Goal: Task Accomplishment & Management: Manage account settings

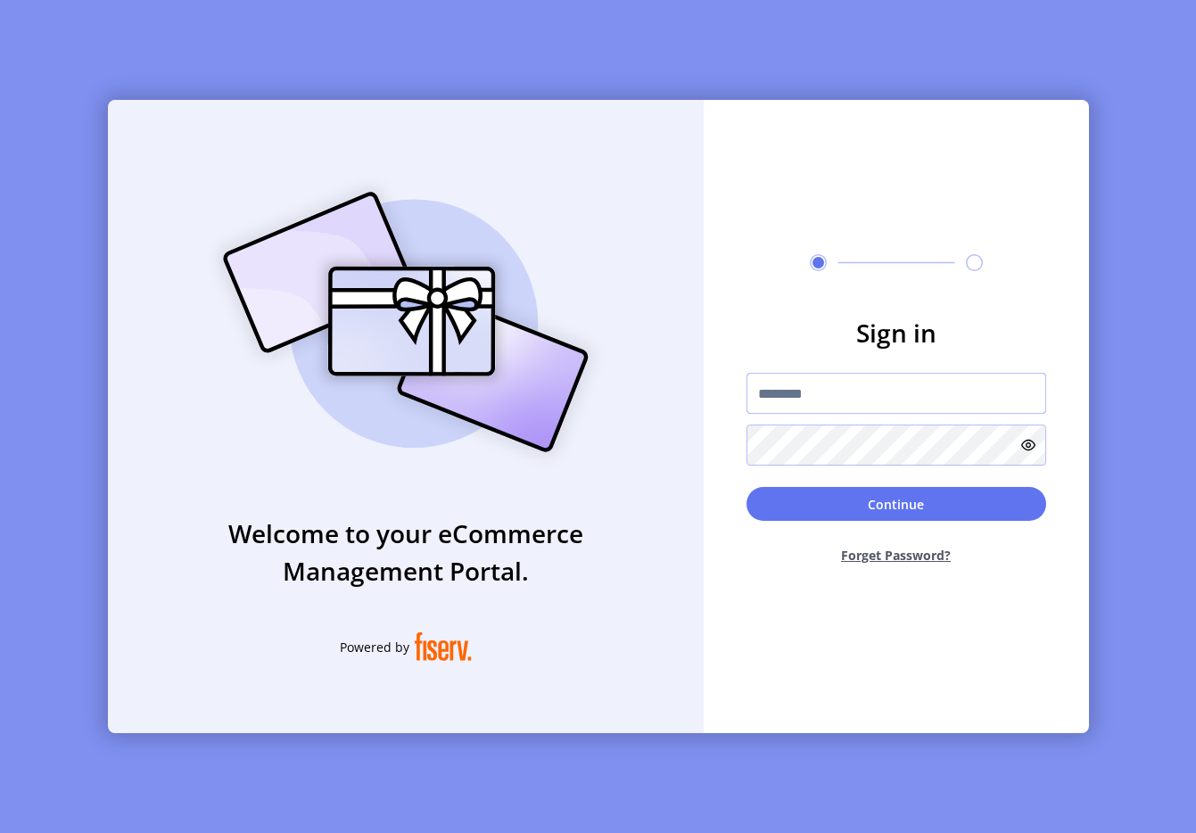
click at [876, 384] on input "text" at bounding box center [896, 393] width 300 height 41
type input "**********"
click at [769, 490] on button "Continue" at bounding box center [896, 504] width 300 height 34
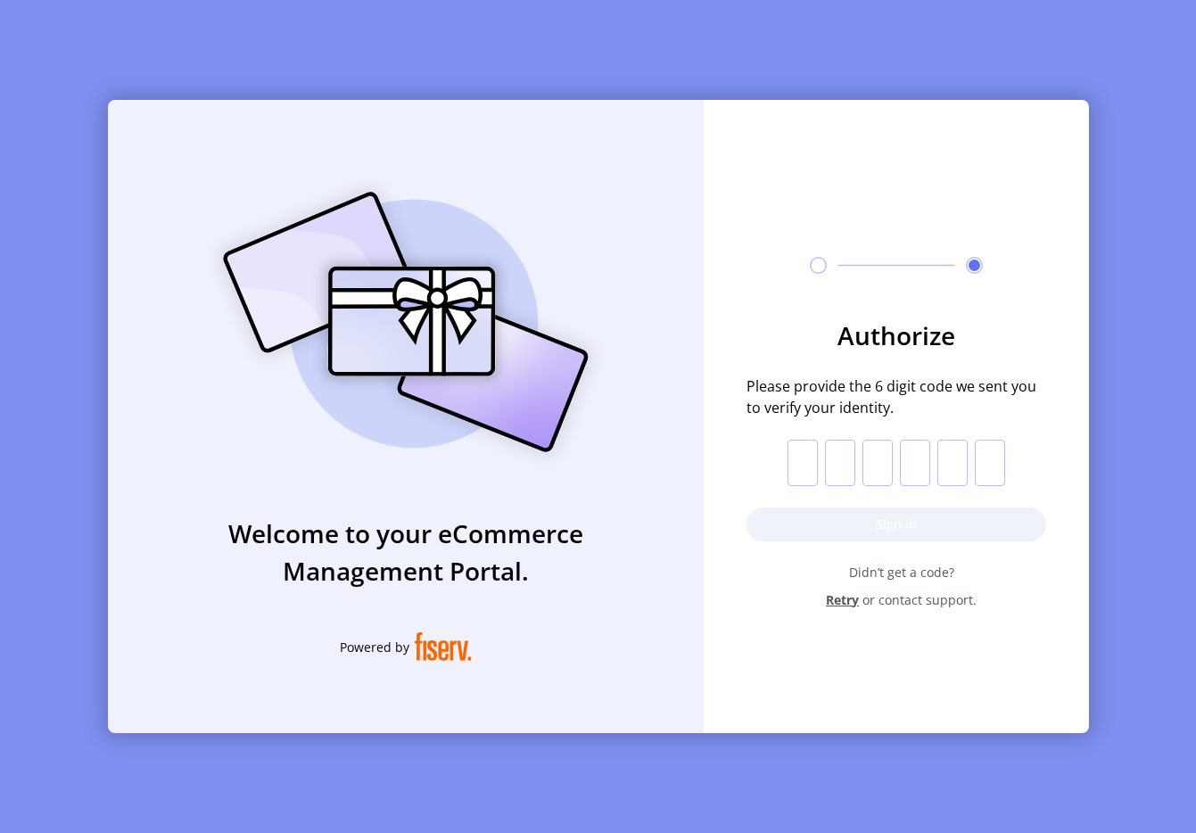
click at [801, 468] on input "text" at bounding box center [802, 463] width 30 height 46
paste input "*"
type input "*"
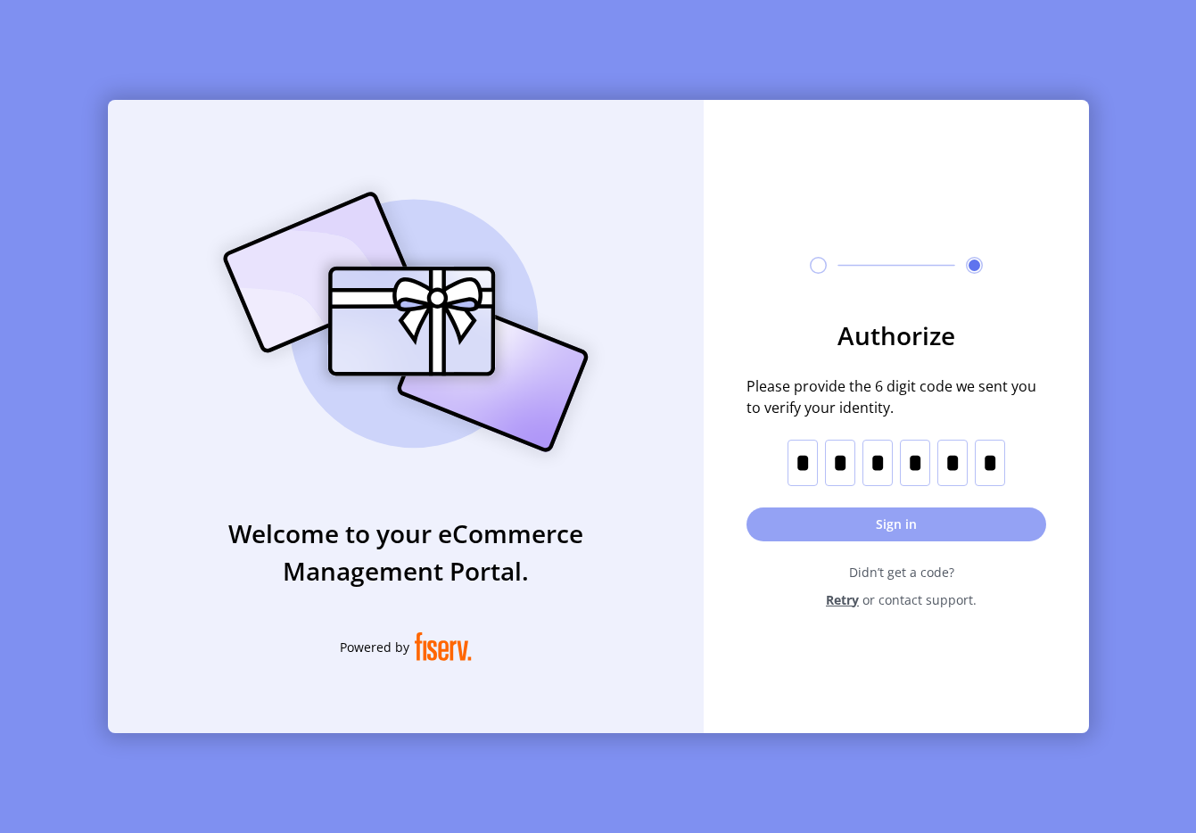
click at [898, 522] on button "Sign in" at bounding box center [896, 524] width 300 height 34
click at [614, 548] on h3 "Welcome to your eCommerce Management Portal." at bounding box center [406, 551] width 596 height 75
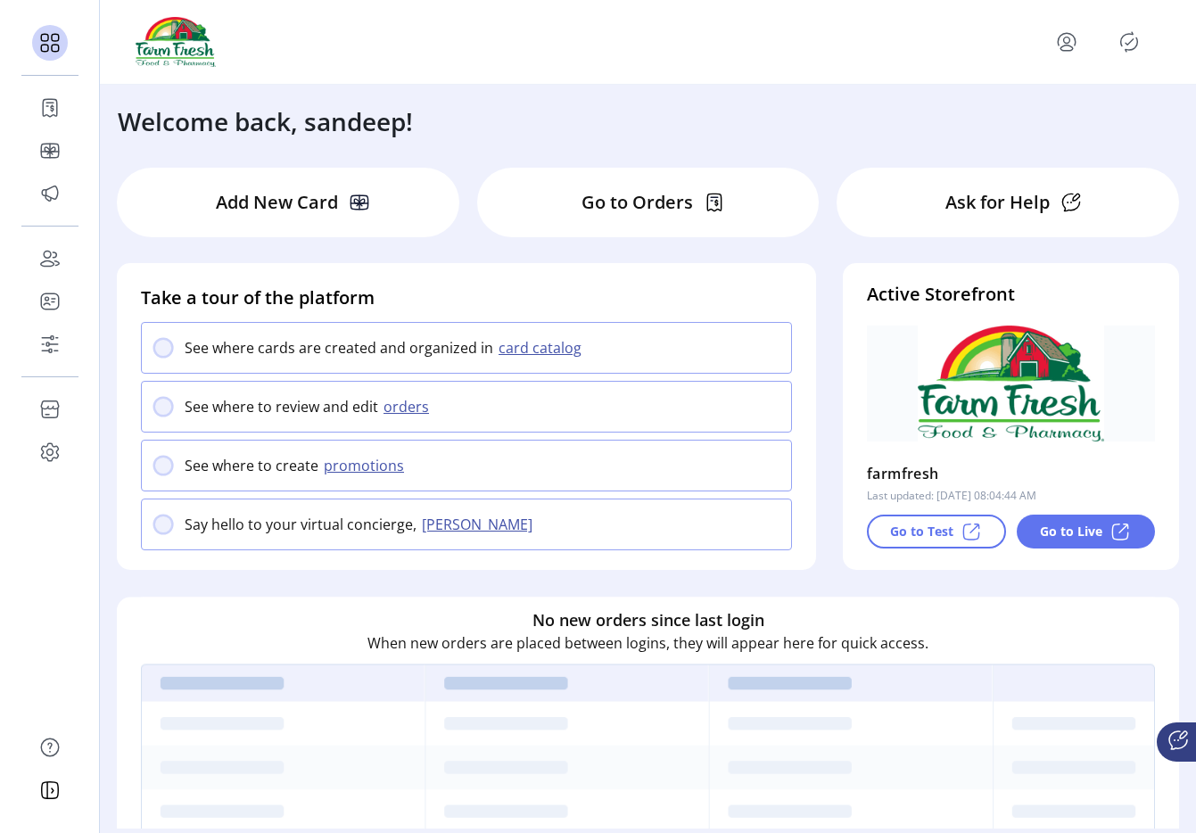
click at [1065, 50] on icon "menu" at bounding box center [1066, 47] width 12 height 5
click at [1053, 116] on span "Sign Out" at bounding box center [1002, 112] width 134 height 14
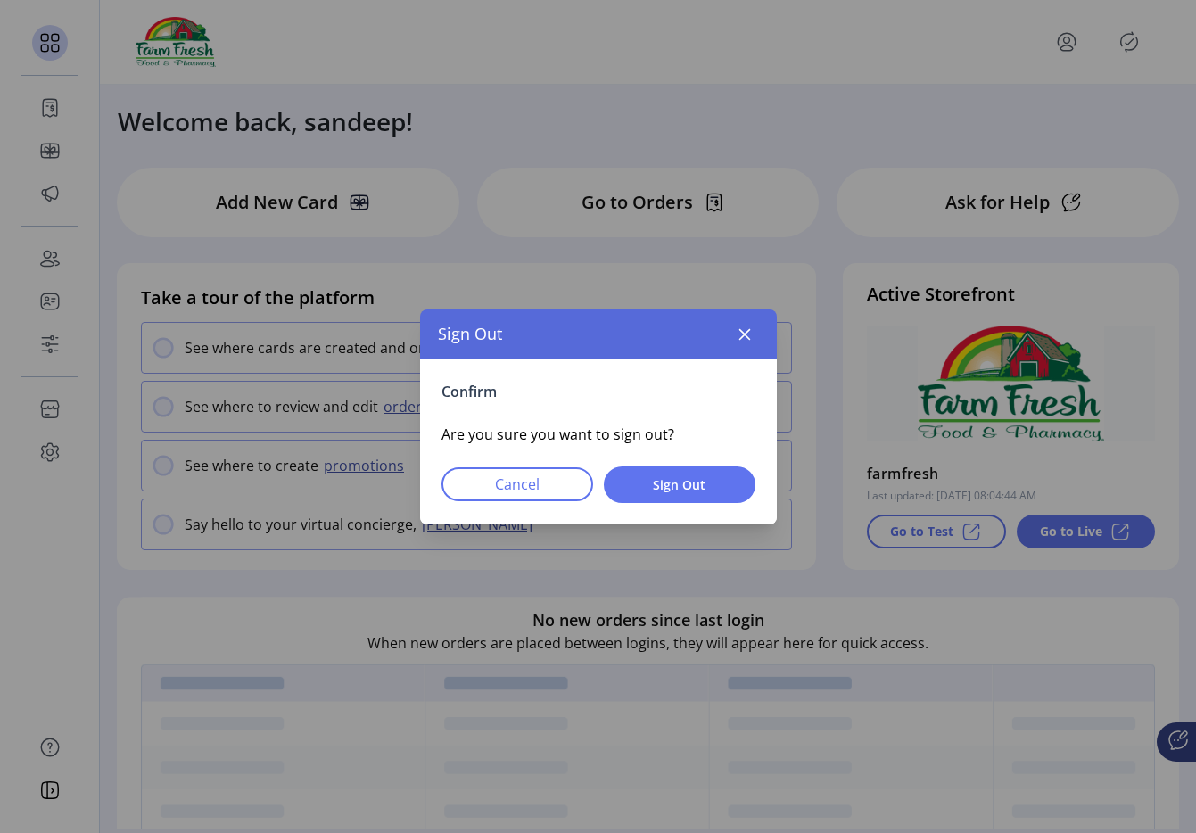
click at [687, 461] on div "Confirm Are you sure you want to sign out? Cancel Sign Out" at bounding box center [598, 441] width 357 height 165
click at [687, 470] on button "Sign Out" at bounding box center [680, 484] width 152 height 37
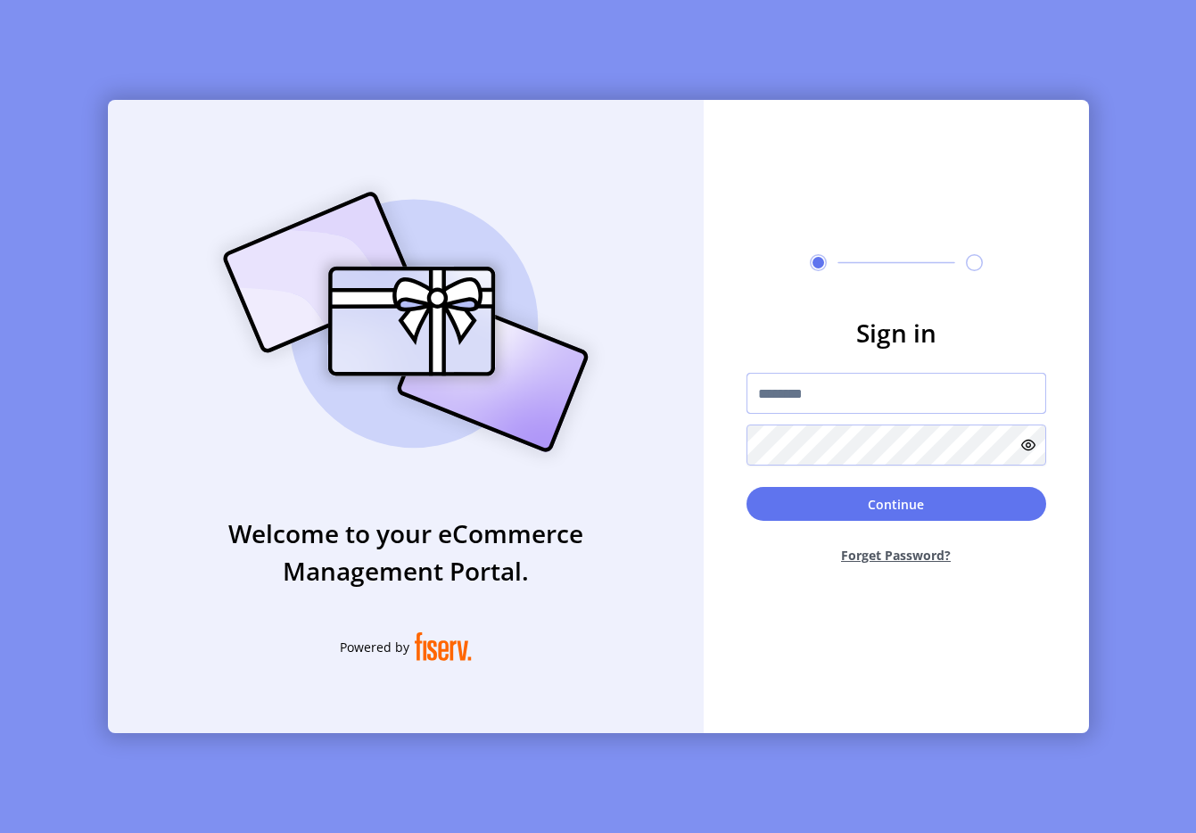
click at [834, 408] on input "text" at bounding box center [896, 393] width 300 height 41
type input "**********"
click at [840, 509] on button "Continue" at bounding box center [896, 504] width 300 height 34
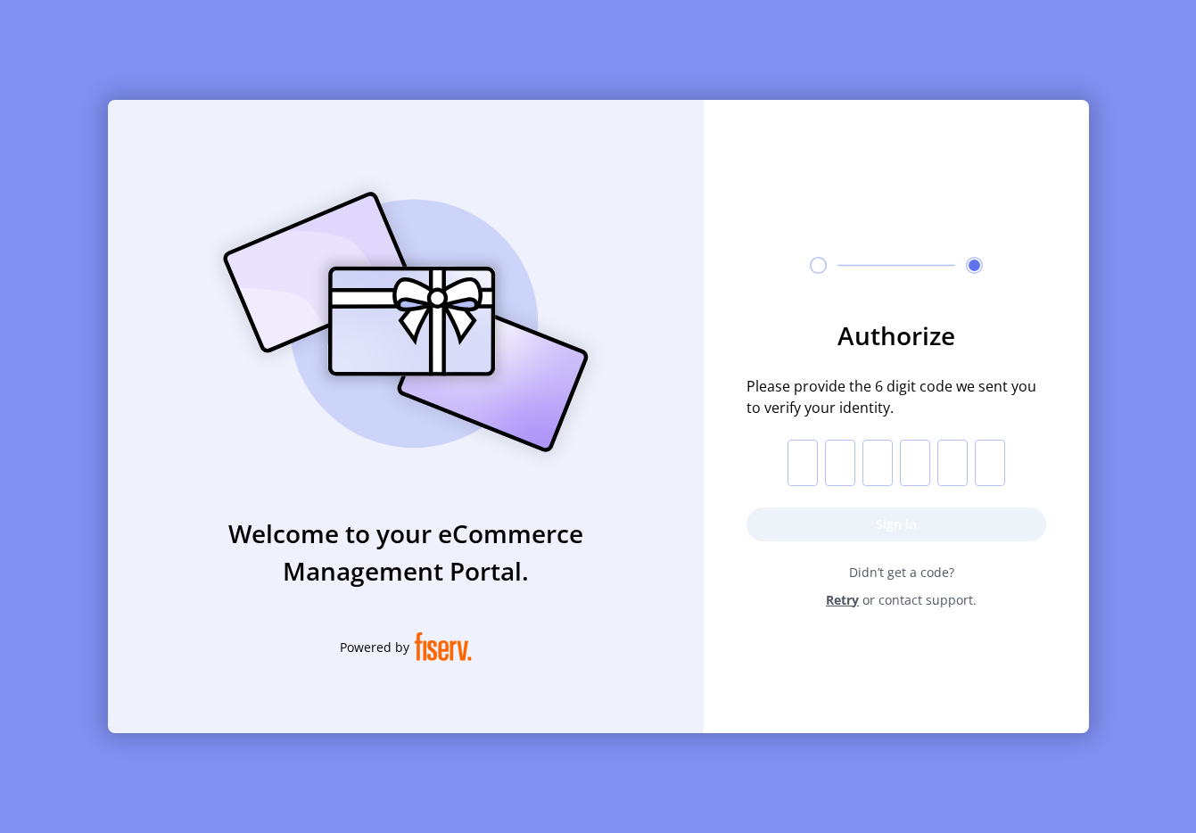
click at [716, 493] on form "Authorize Please provide the 6 digit code we sent you to verify your identity. …" at bounding box center [895, 463] width 385 height 292
click at [803, 457] on input "text" at bounding box center [802, 463] width 30 height 46
paste input "*"
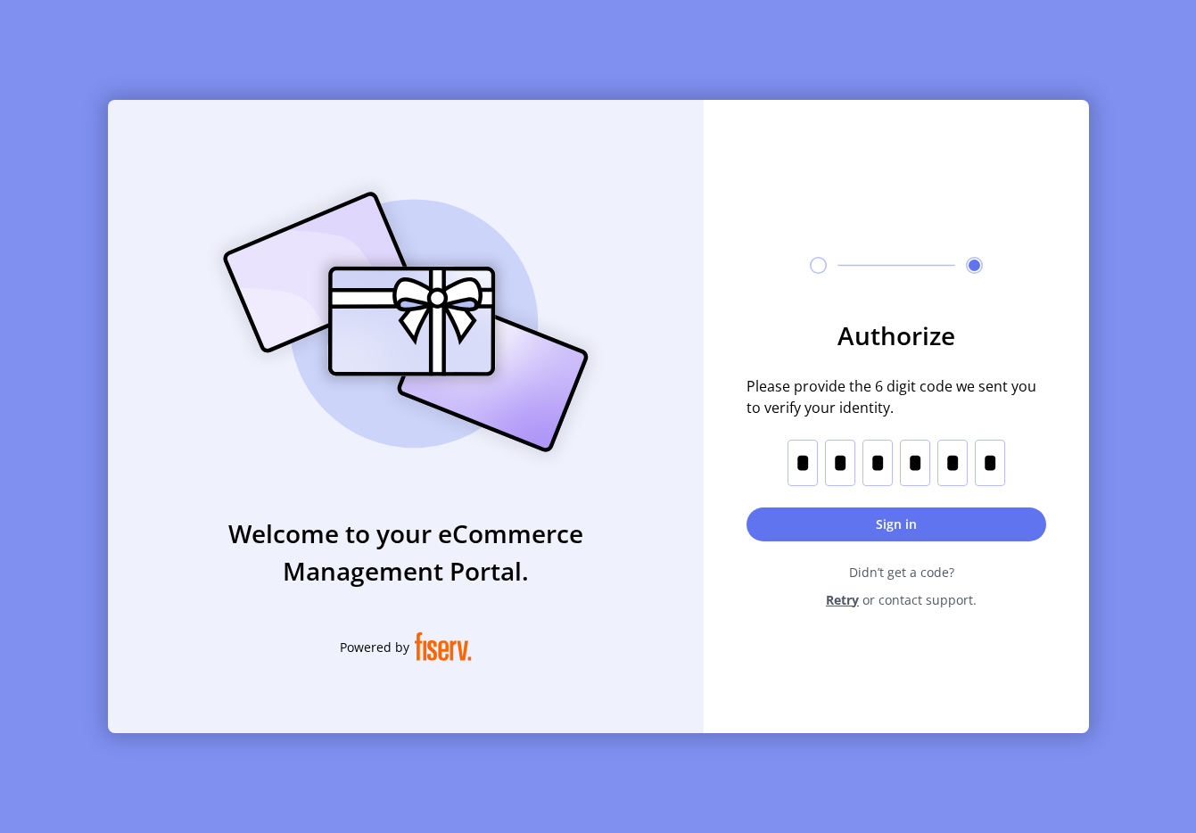
type input "*"
click at [827, 515] on button "Sign in" at bounding box center [896, 524] width 300 height 34
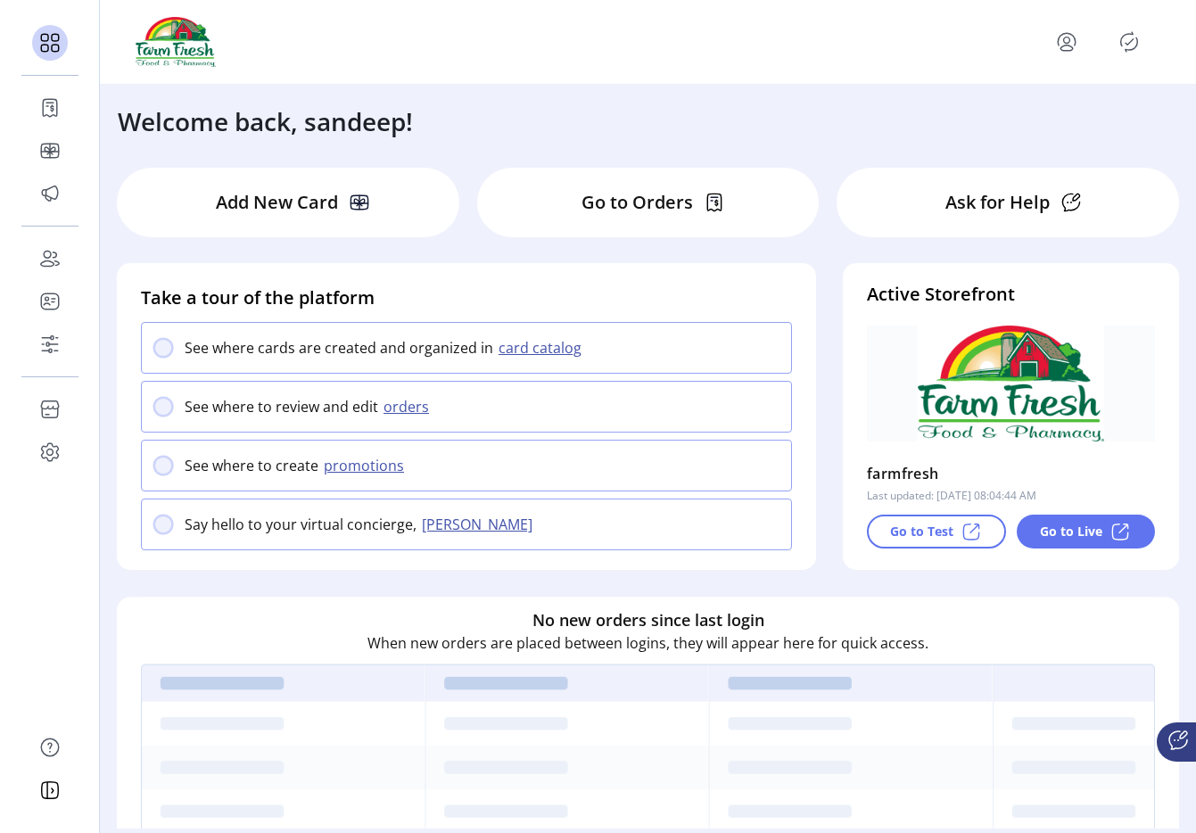
click at [1123, 45] on icon "Publisher Panel" at bounding box center [1129, 42] width 29 height 29
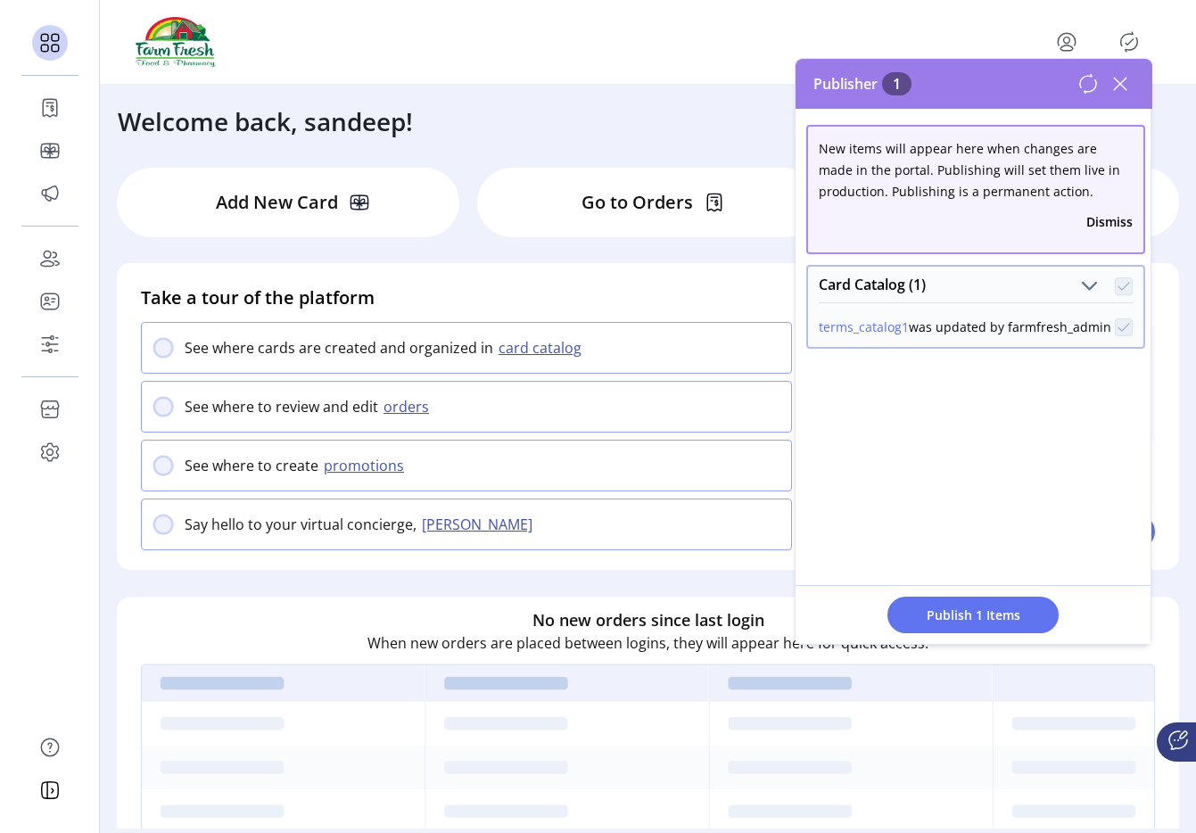
click at [1120, 86] on icon at bounding box center [1120, 84] width 29 height 29
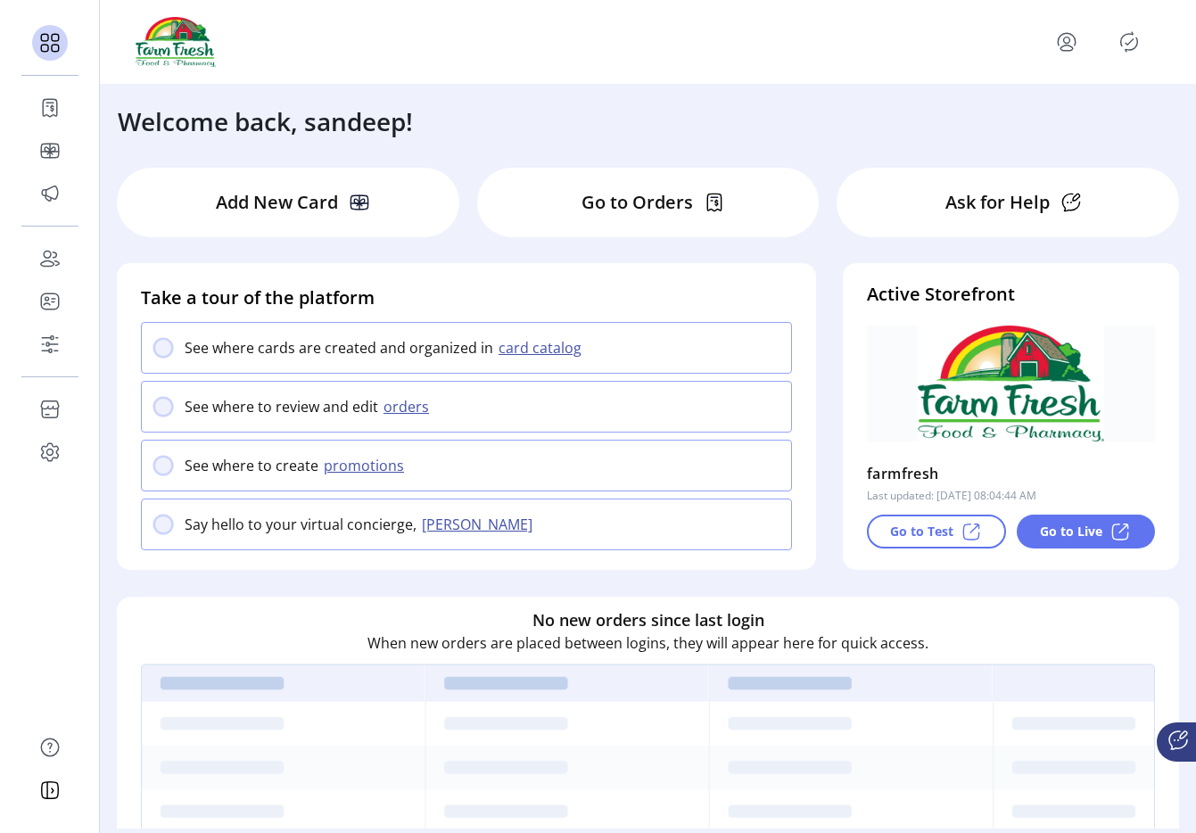
click at [1075, 45] on icon "menu" at bounding box center [1066, 42] width 29 height 29
click at [1045, 128] on div "Profile Sign Out" at bounding box center [1002, 98] width 157 height 80
click at [1018, 119] on span "Sign Out" at bounding box center [1002, 112] width 134 height 14
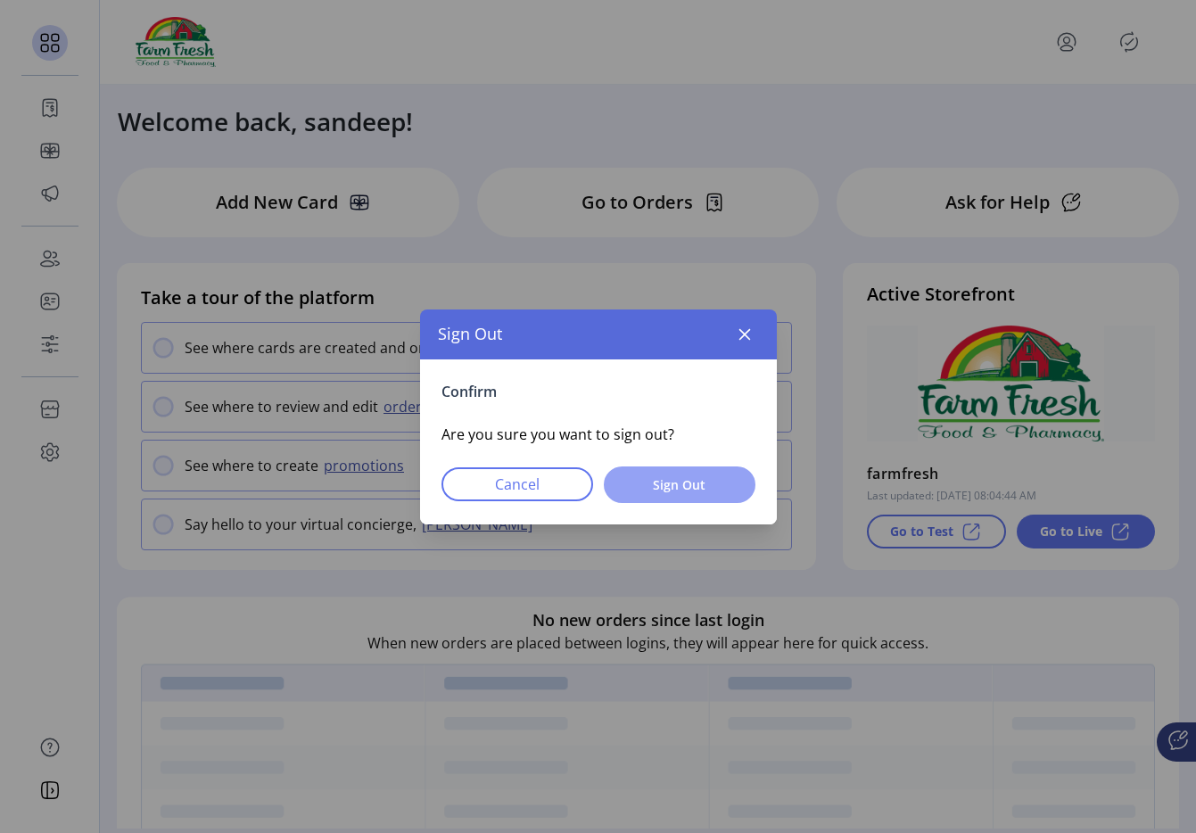
click at [716, 498] on button "Sign Out" at bounding box center [680, 484] width 152 height 37
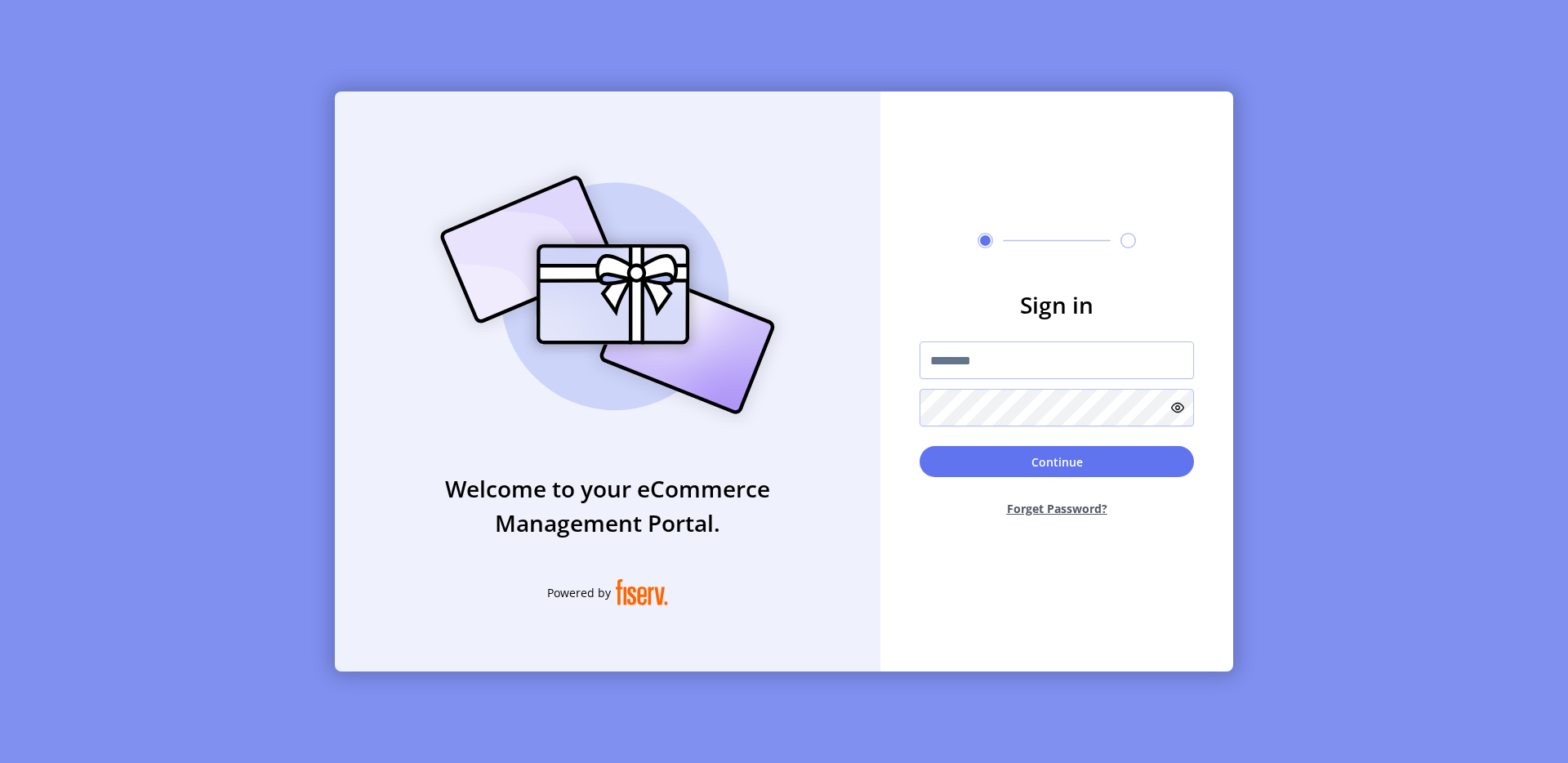
click at [775, 125] on div "Welcome to your eCommerce Management Portal. Powered by" at bounding box center [608, 381] width 546 height 580
click at [980, 365] on input "text" at bounding box center [1057, 360] width 275 height 38
type input "**********"
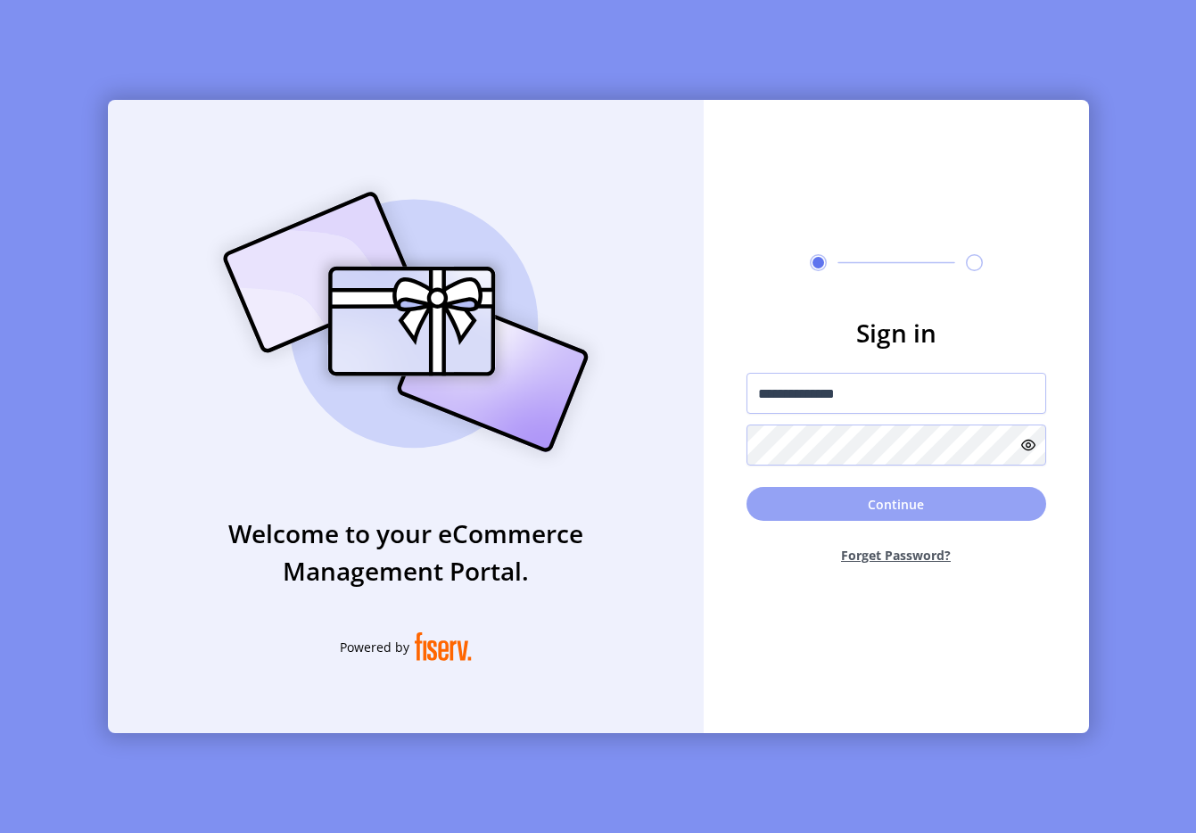
click at [956, 514] on button "Continue" at bounding box center [896, 504] width 300 height 34
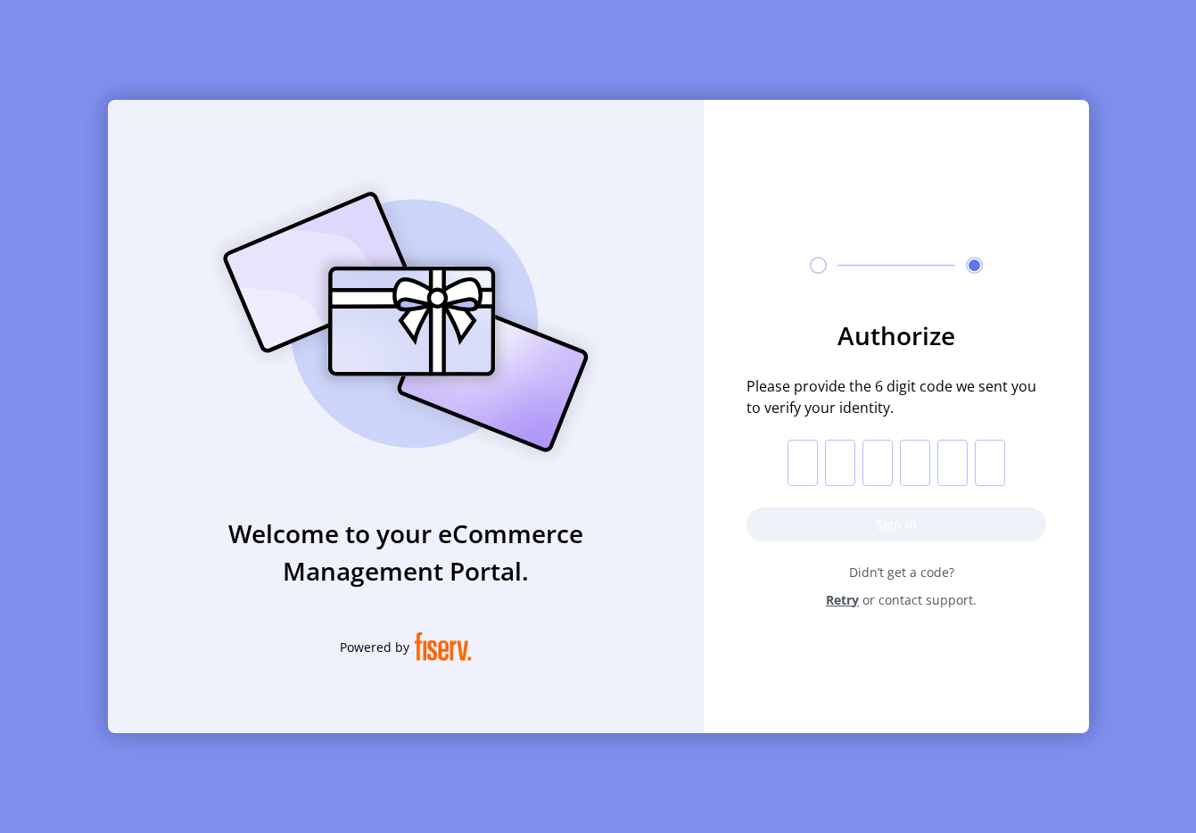
click at [805, 464] on input "text" at bounding box center [802, 463] width 30 height 46
paste input "*"
type input "*"
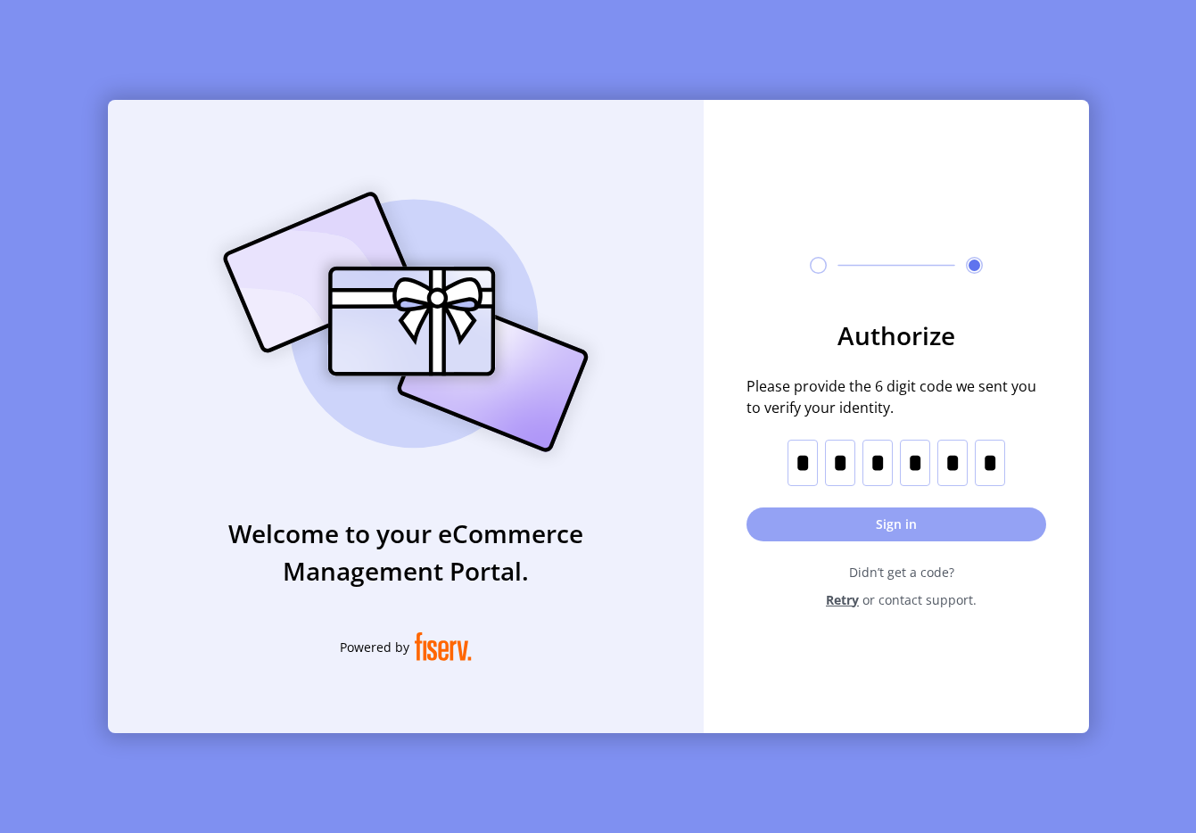
click at [856, 531] on button "Sign in" at bounding box center [896, 524] width 300 height 34
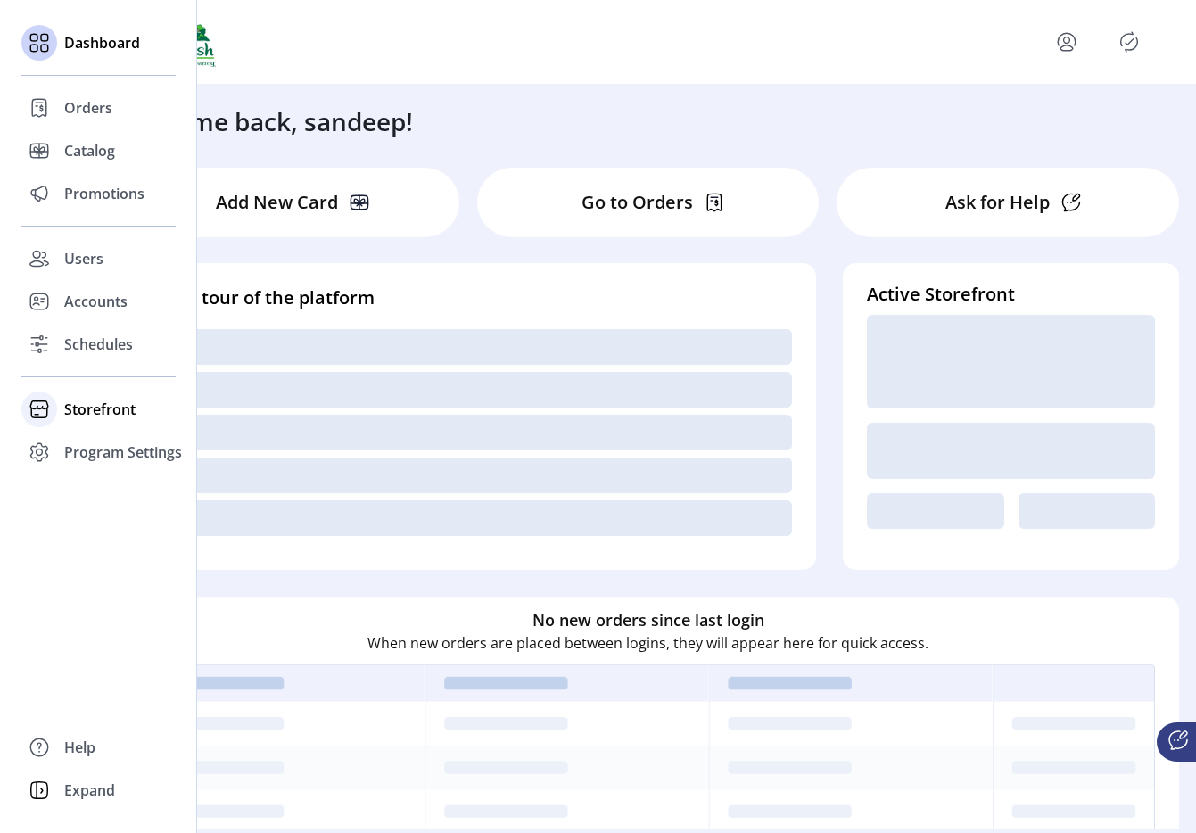
click at [66, 429] on div "Storefront" at bounding box center [98, 409] width 154 height 43
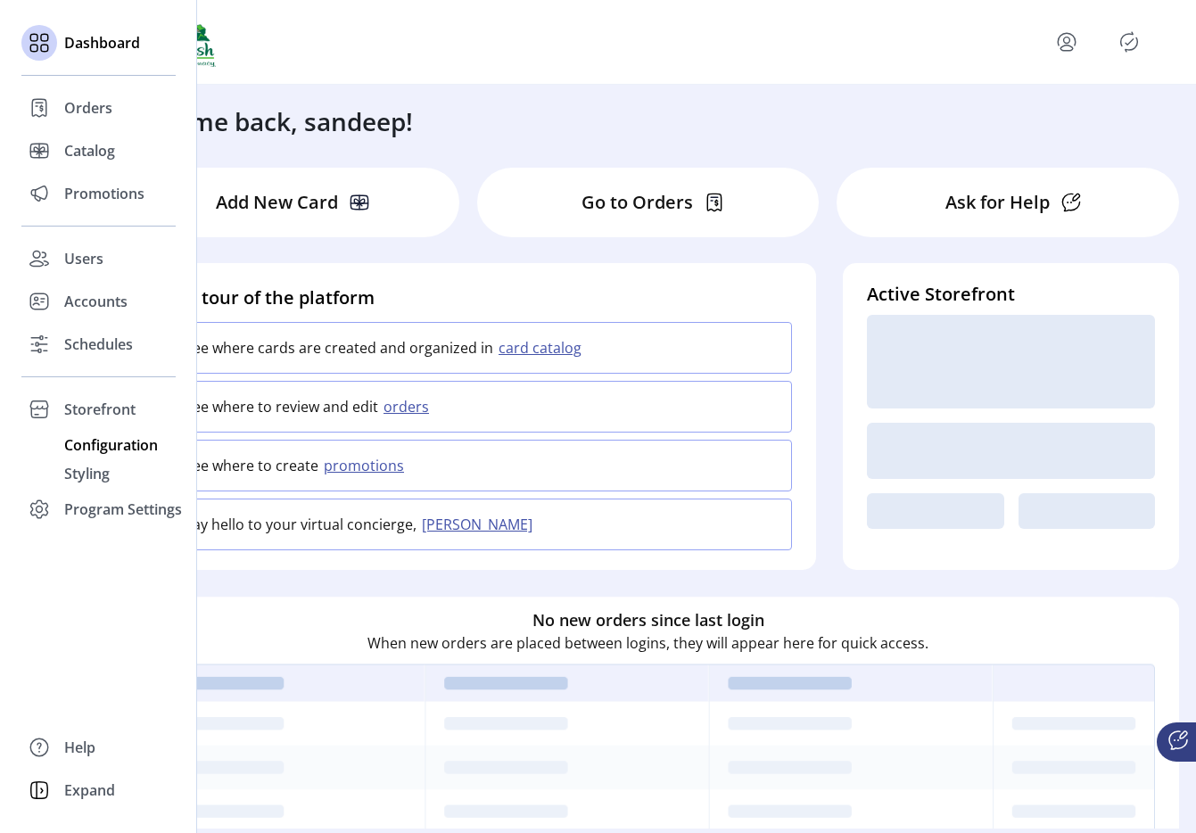
click at [118, 453] on span "Configuration" at bounding box center [111, 444] width 94 height 21
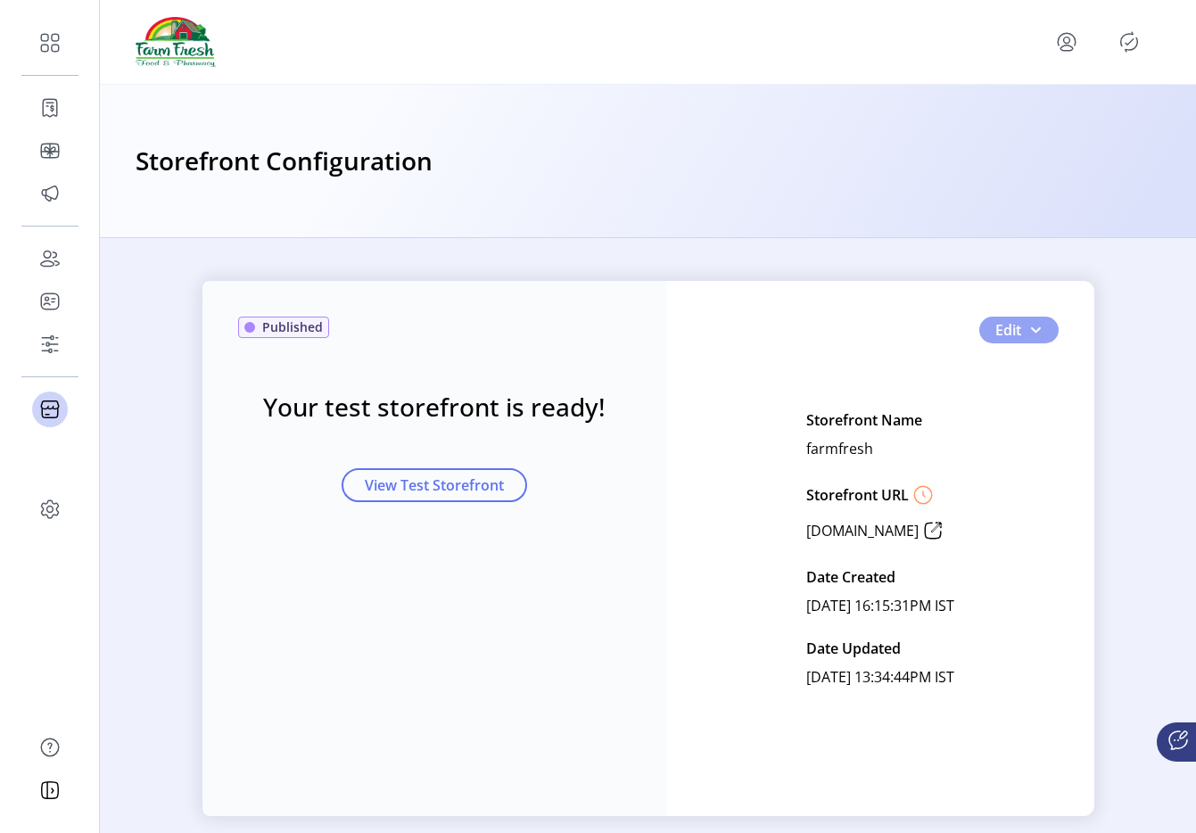
click at [1044, 326] on button "Edit" at bounding box center [1018, 330] width 79 height 27
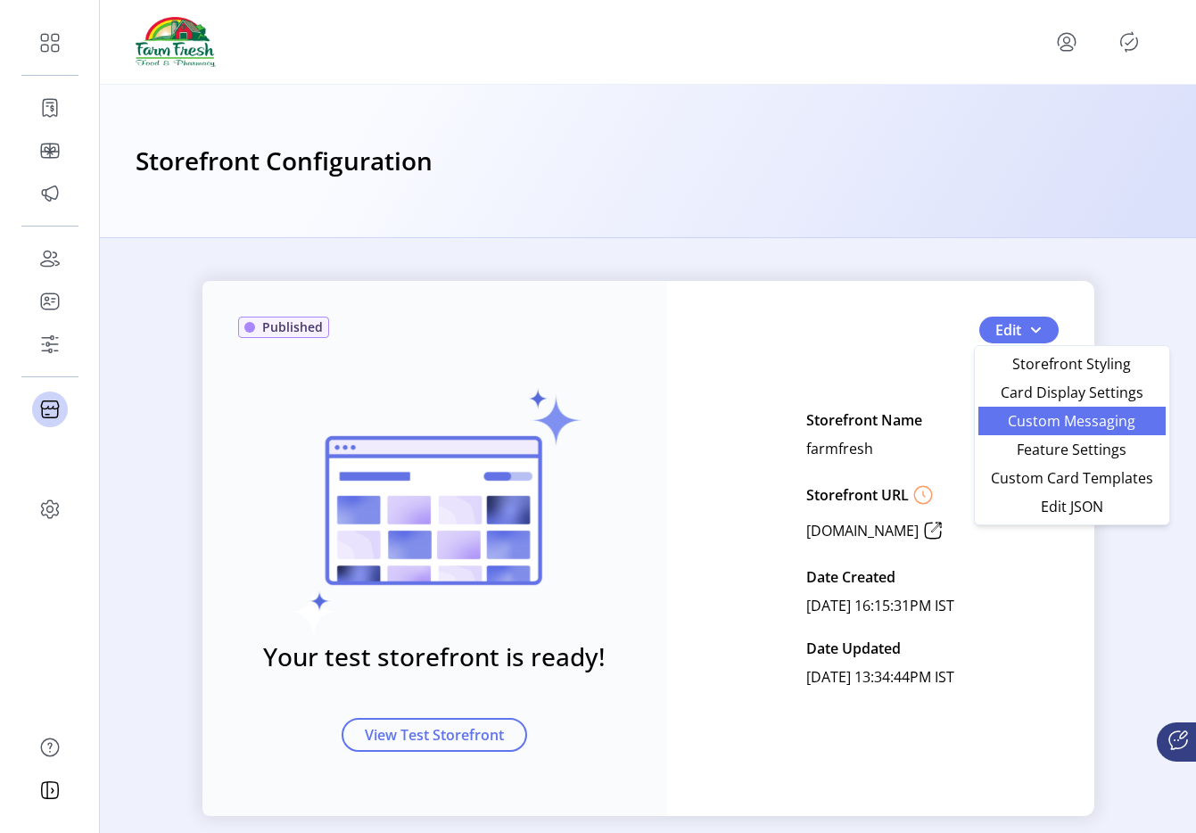
click at [1040, 423] on span "Custom Messaging" at bounding box center [1072, 421] width 166 height 14
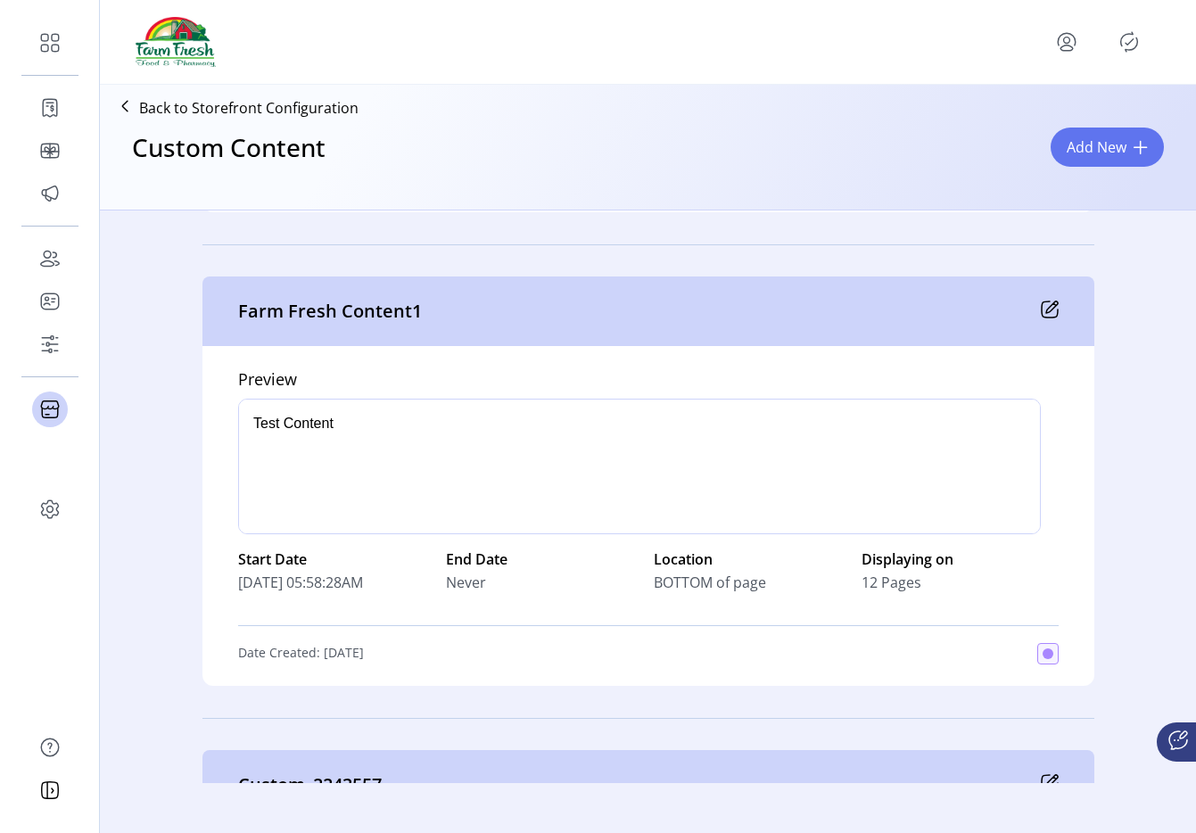
scroll to position [613, 0]
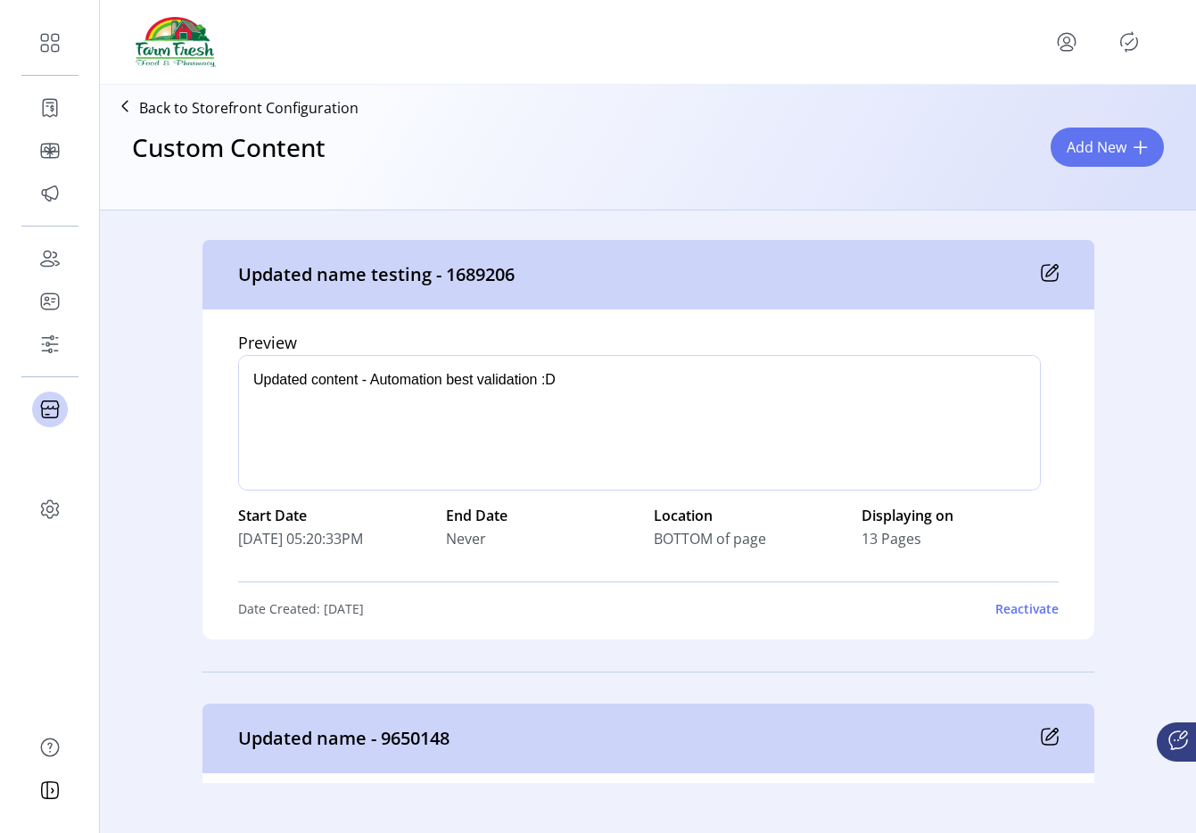
scroll to position [6275, 0]
